Goal: Check status: Check status

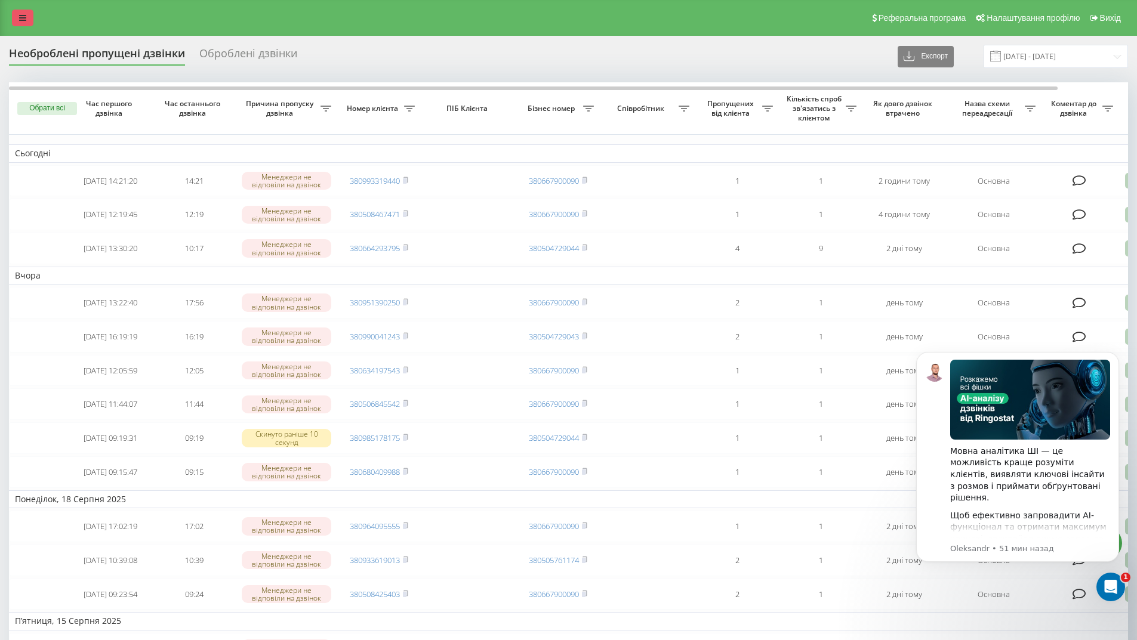
click at [20, 13] on link at bounding box center [22, 18] width 21 height 17
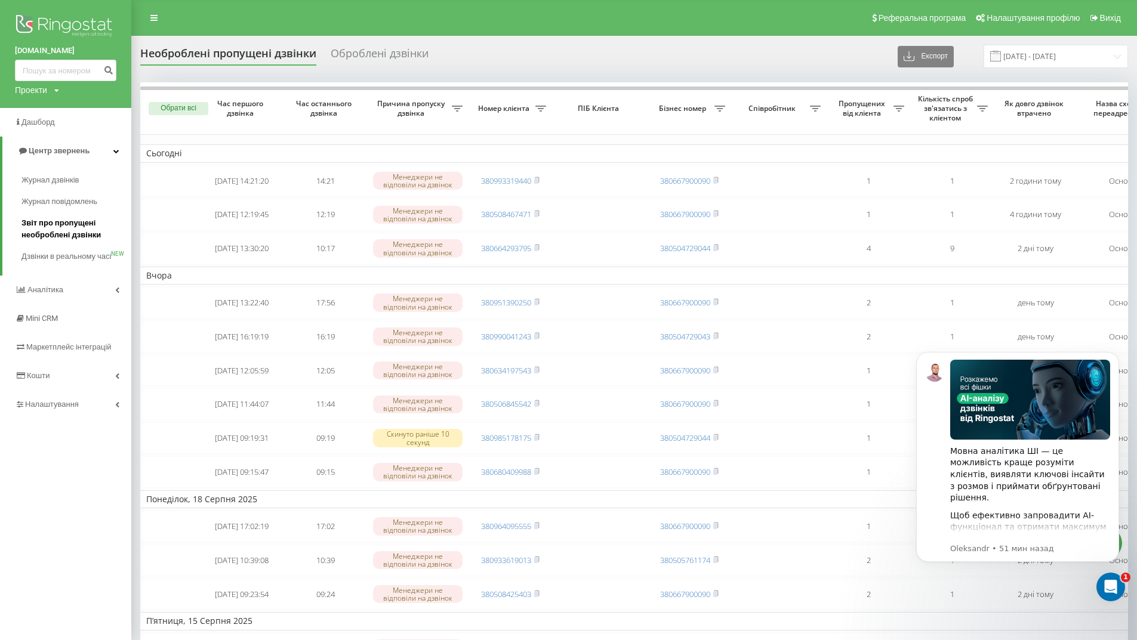
click at [51, 226] on span "Звіт про пропущені необроблені дзвінки" at bounding box center [73, 229] width 104 height 24
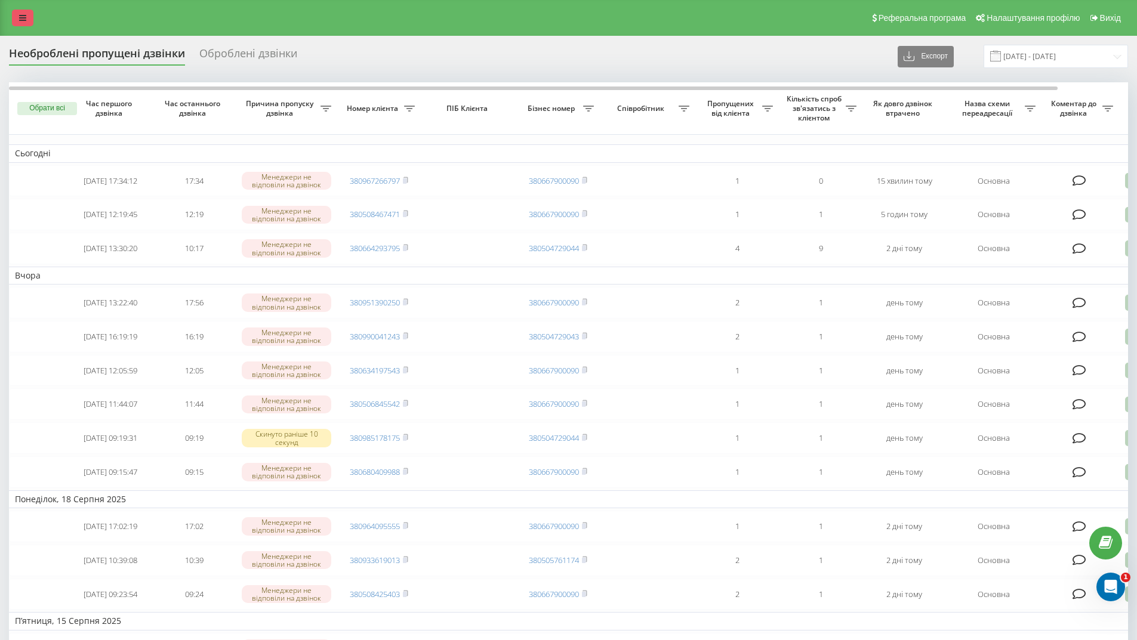
click at [28, 20] on link at bounding box center [22, 18] width 21 height 17
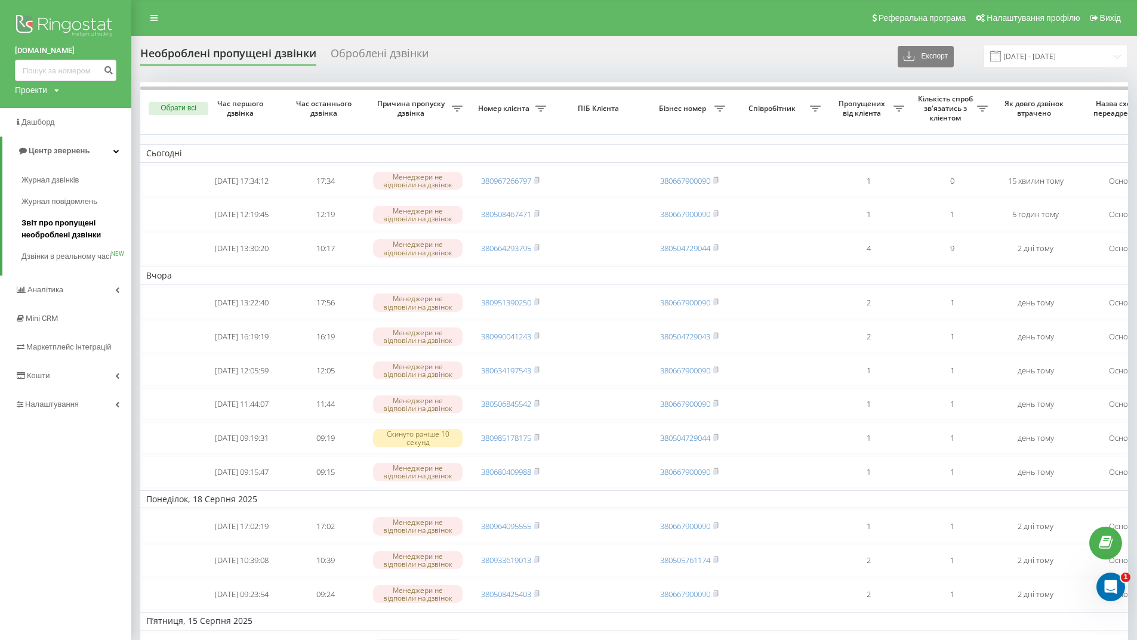
click at [47, 226] on span "Звіт про пропущені необроблені дзвінки" at bounding box center [73, 229] width 104 height 24
